Goal: Communication & Community: Answer question/provide support

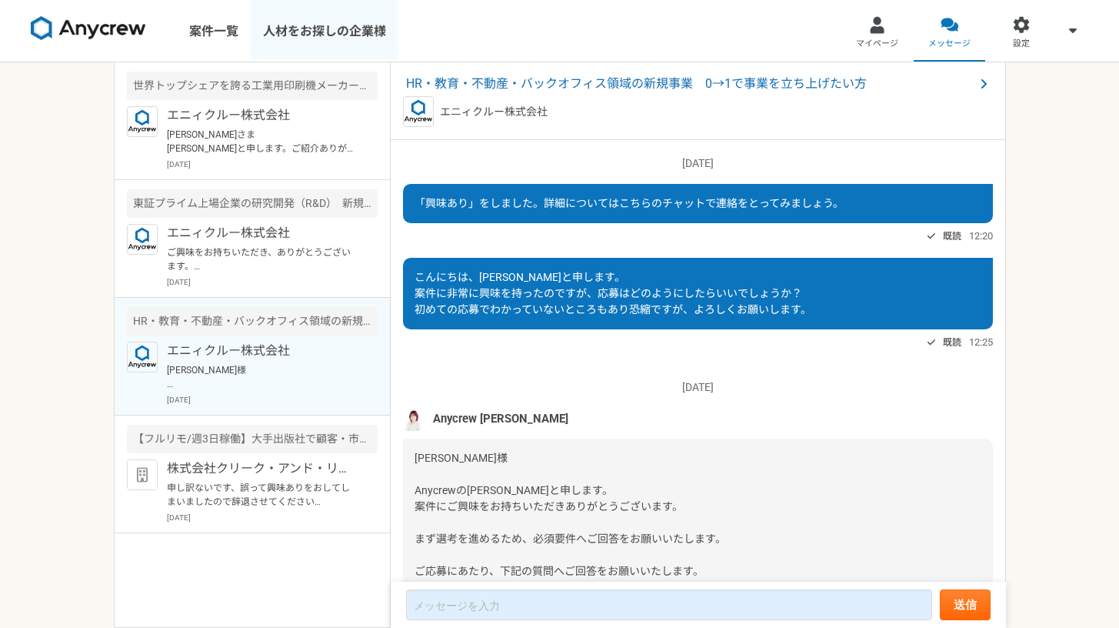
scroll to position [1146, 0]
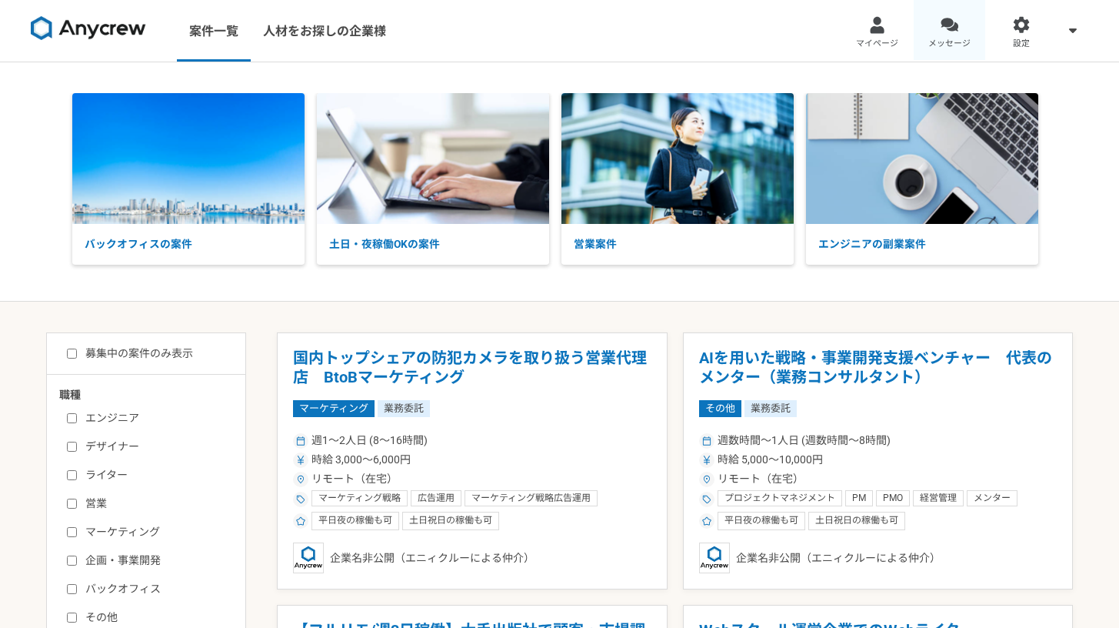
click at [957, 38] on span "メッセージ" at bounding box center [950, 44] width 42 height 12
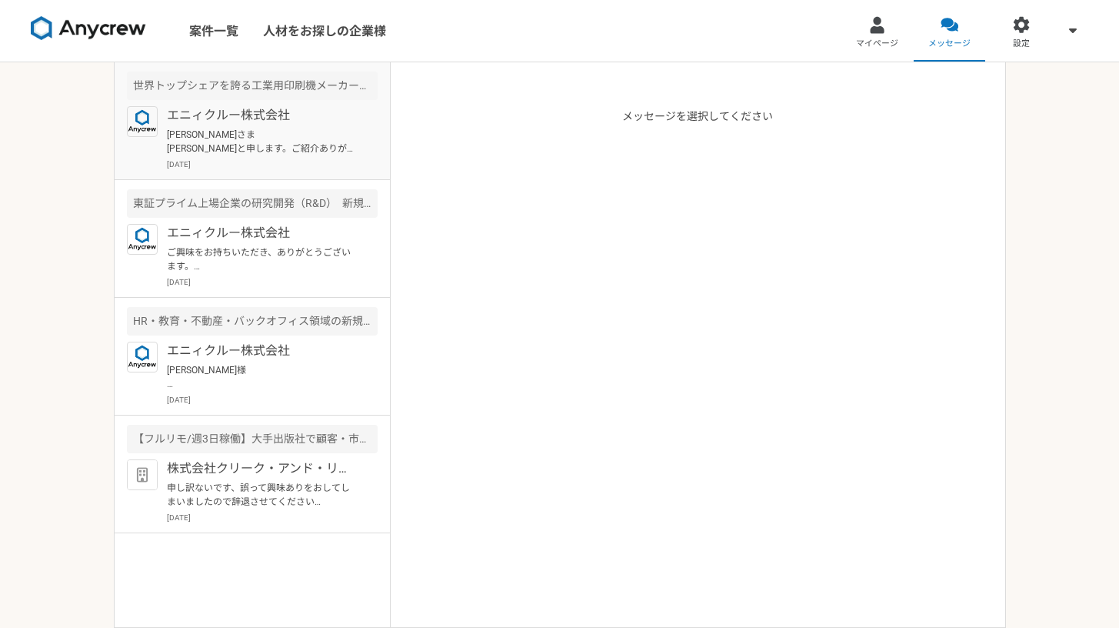
click at [253, 101] on article "世界トップシェアを誇る工業用印刷機メーカー　営業顧問（1,2社のみの紹介も歓迎） エニィクルー株式会社 [PERSON_NAME]さま [PERSON_NAM…" at bounding box center [252, 121] width 275 height 118
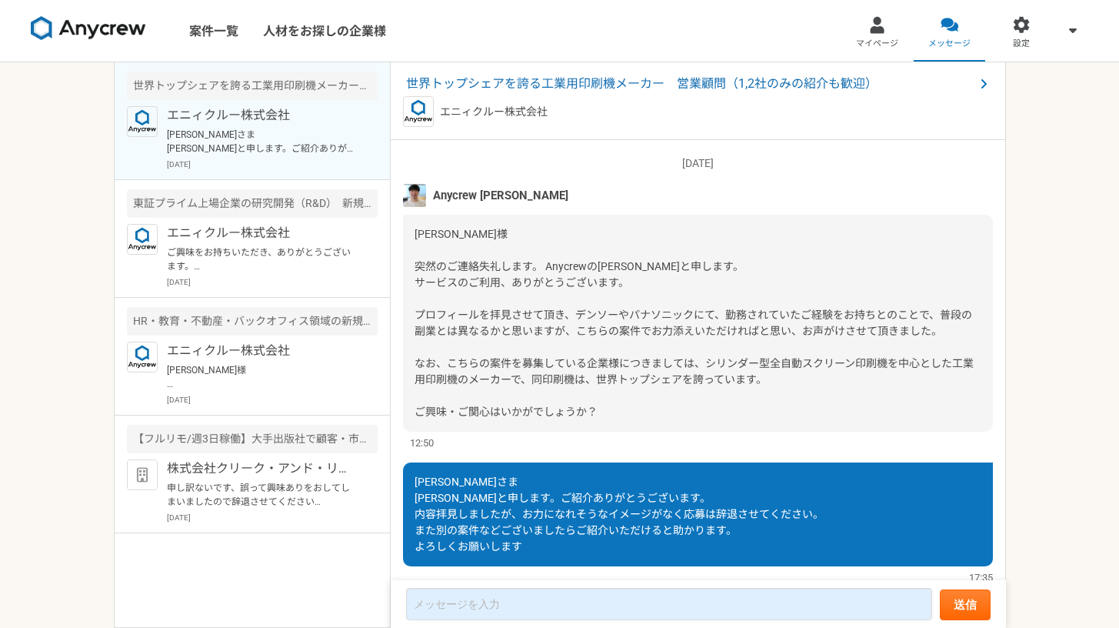
scroll to position [49, 0]
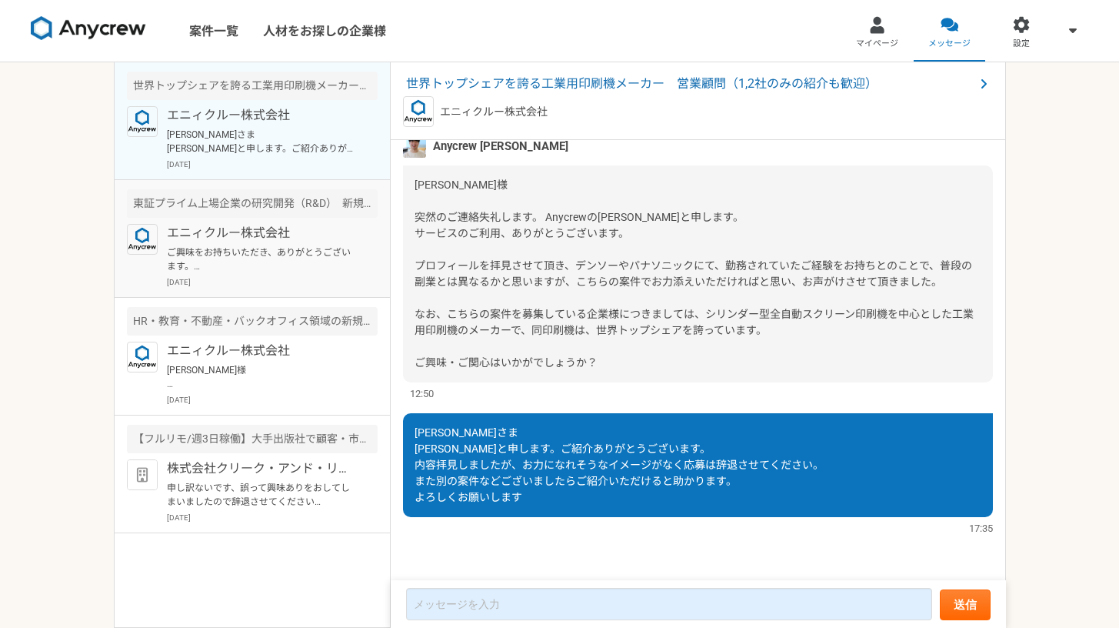
click at [207, 251] on p "ご興味をお持ちいただき、ありがとうございます。 本件の必須要件・歓迎要件につきましては、いかがでしょうか？" at bounding box center [262, 259] width 190 height 28
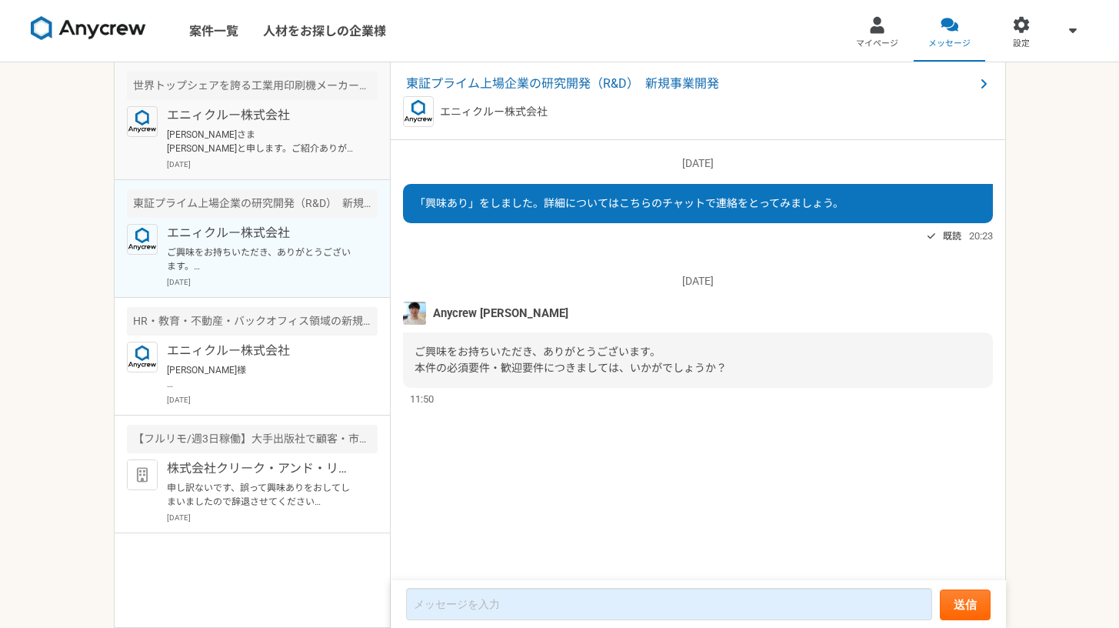
click at [249, 166] on p "[DATE]" at bounding box center [272, 164] width 211 height 12
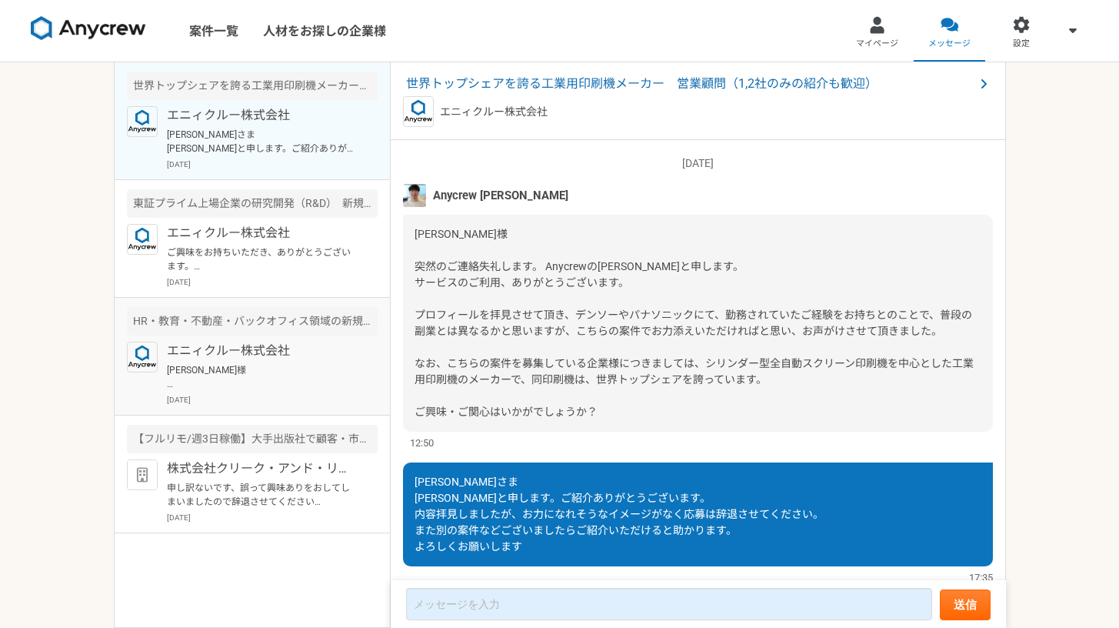
scroll to position [49, 0]
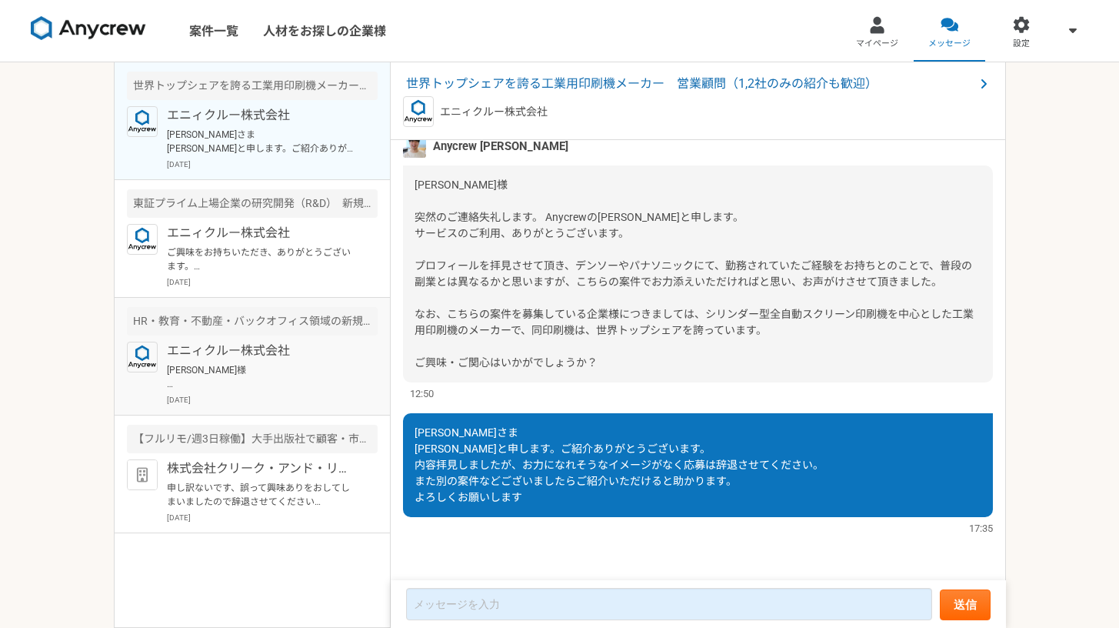
click at [227, 399] on p "[DATE]" at bounding box center [272, 400] width 211 height 12
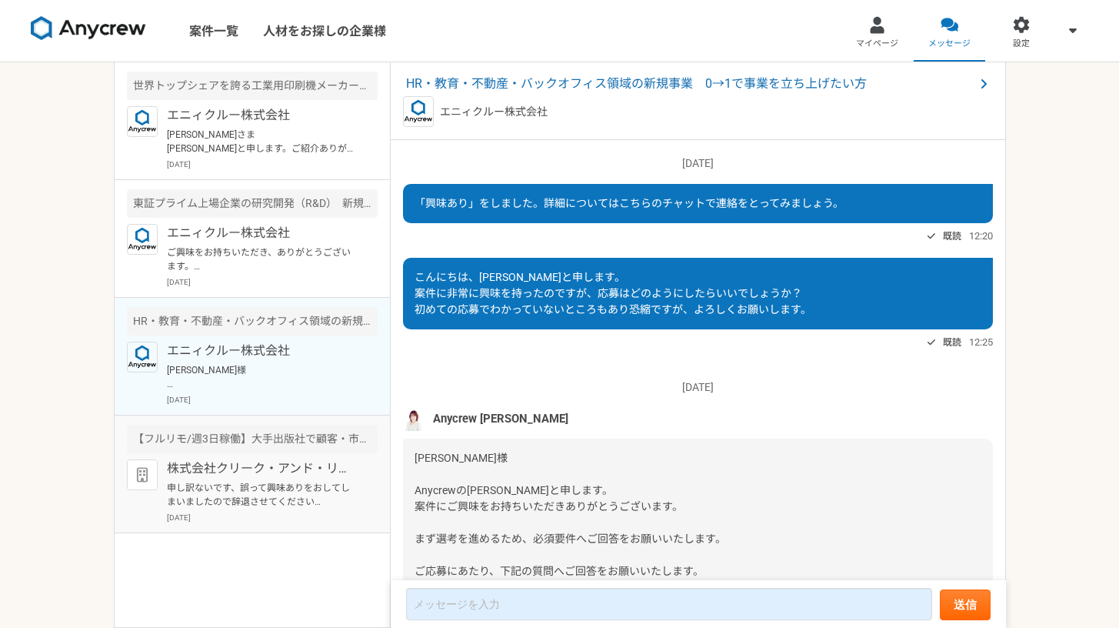
scroll to position [1241, 0]
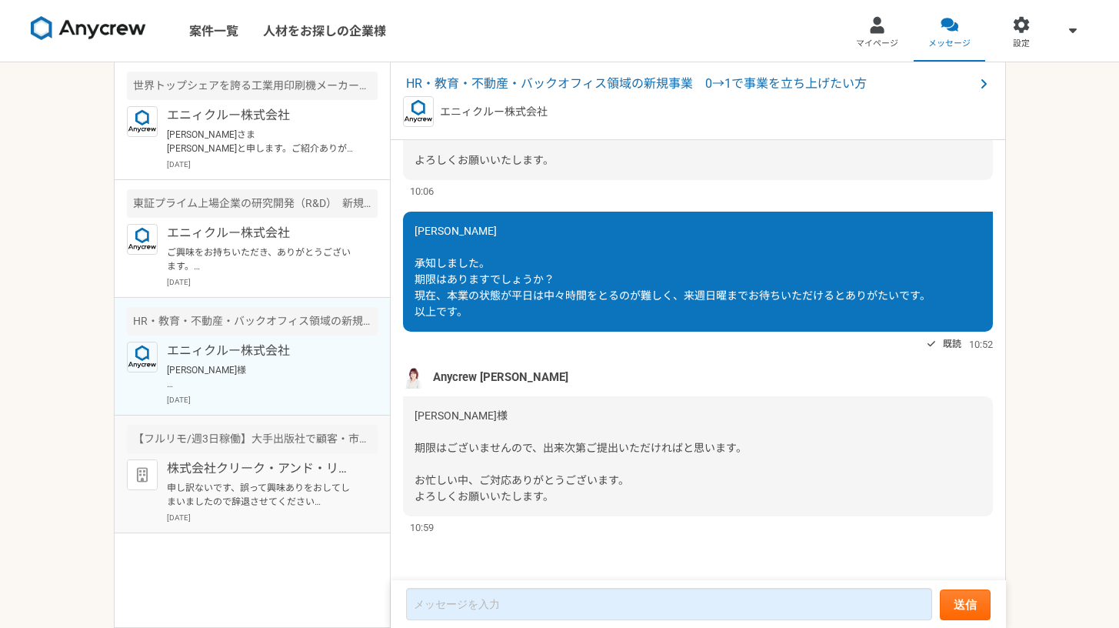
click at [309, 508] on p "申し訳ないです、誤って興味ありをおしてしまいましたので辞退させてください 機会ありまいたら応募させていただきます。" at bounding box center [262, 495] width 190 height 28
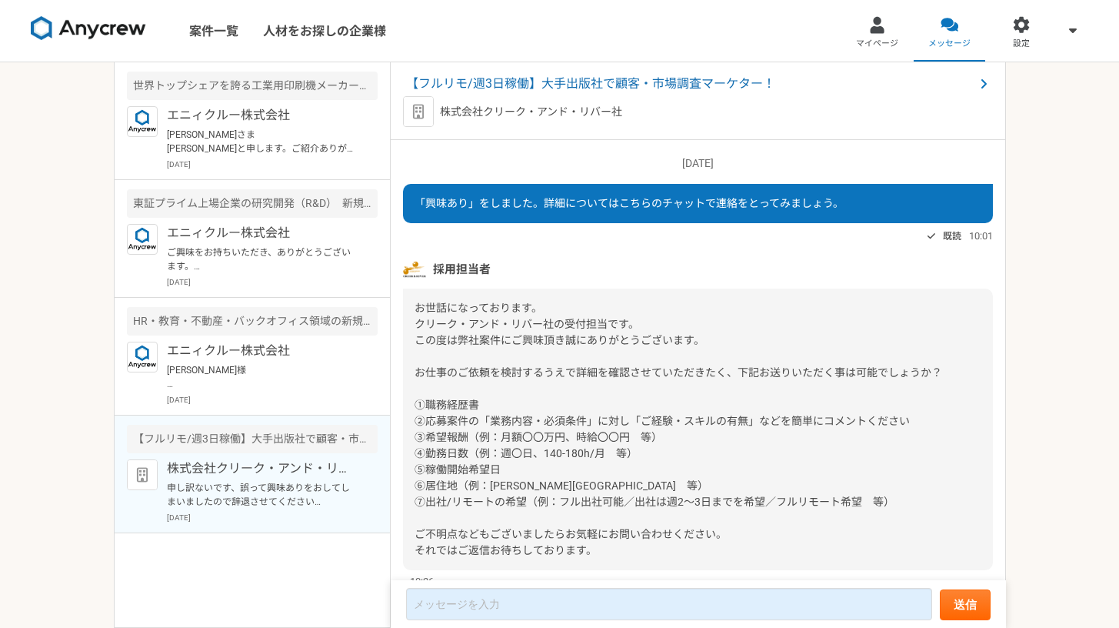
scroll to position [142, 0]
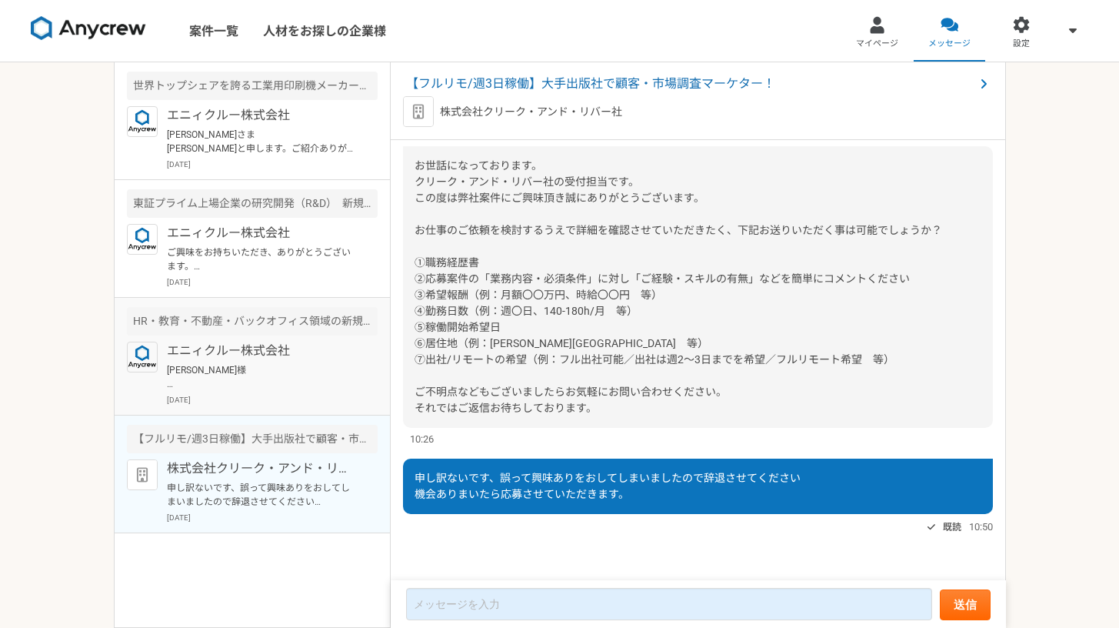
click at [234, 392] on div "エニィクルー株式会社 [PERSON_NAME]様 期限はございませんので、出来次第ご提出いただければと思います。 お忙しい中、ご対応ありがとうございます。 …" at bounding box center [272, 374] width 211 height 64
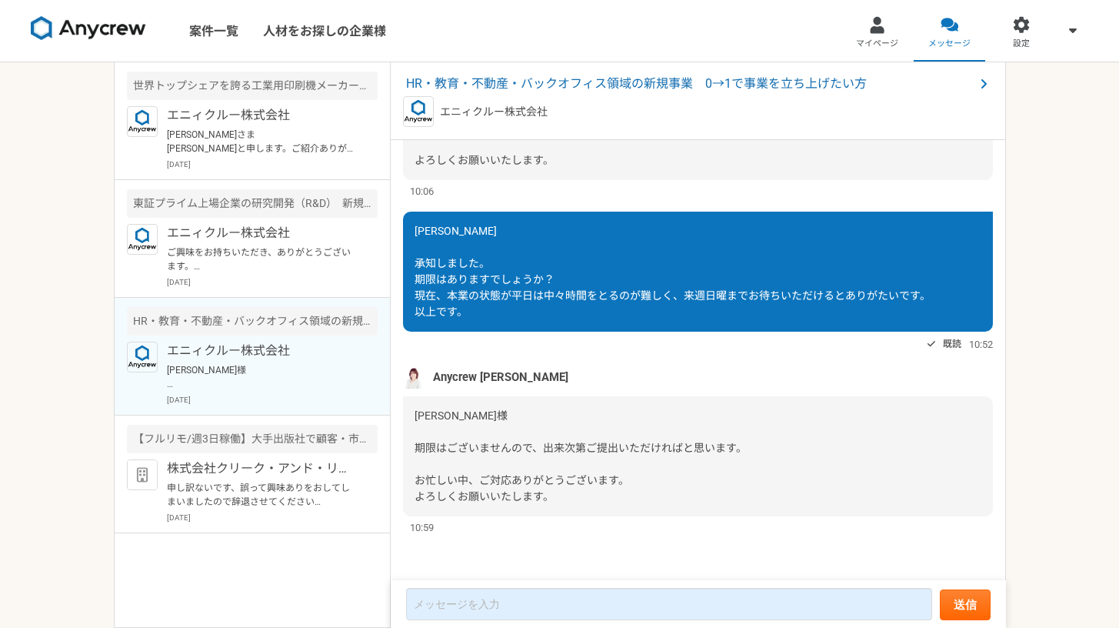
click at [785, 493] on div "[PERSON_NAME]様 期限はございませんので、出来次第ご提出いただければと思います。 お忙しい中、ご対応ありがとうございます。 よろしくお願いいたしま…" at bounding box center [698, 456] width 590 height 120
